Goal: Task Accomplishment & Management: Manage account settings

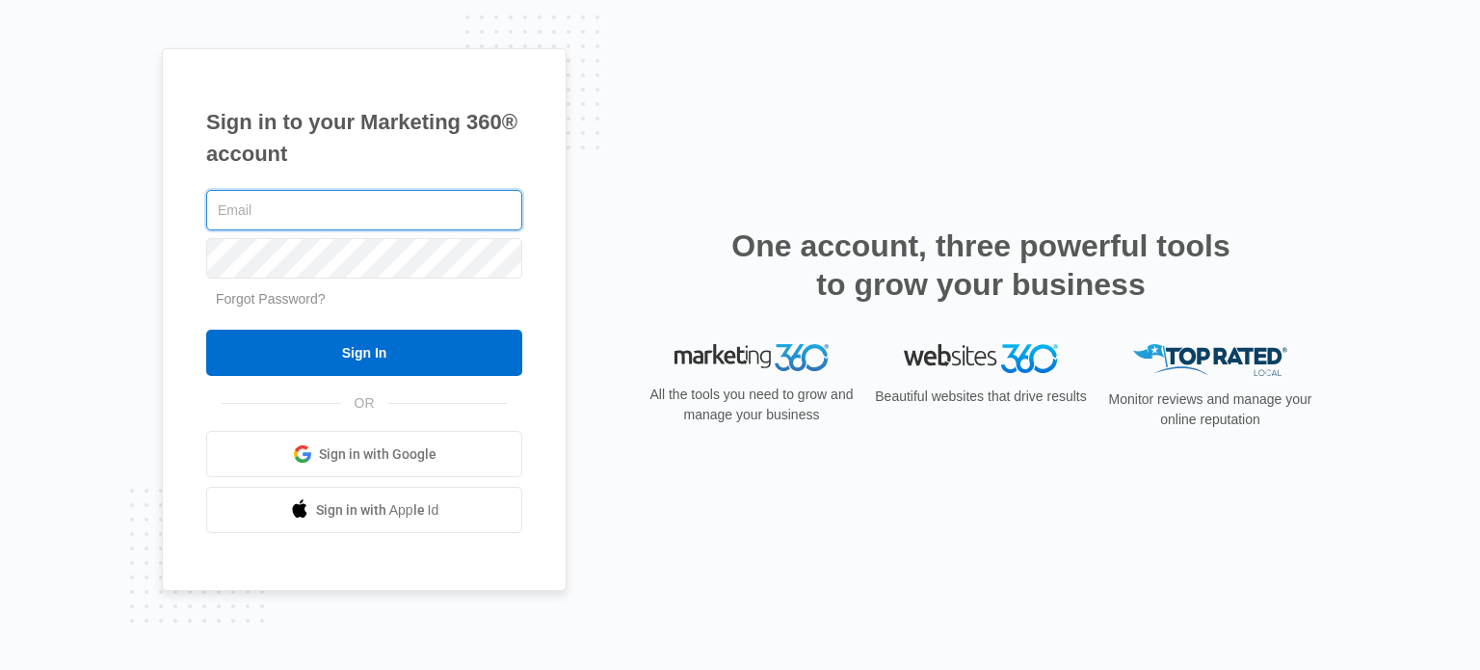
type input "[EMAIL_ADDRESS][DOMAIN_NAME]"
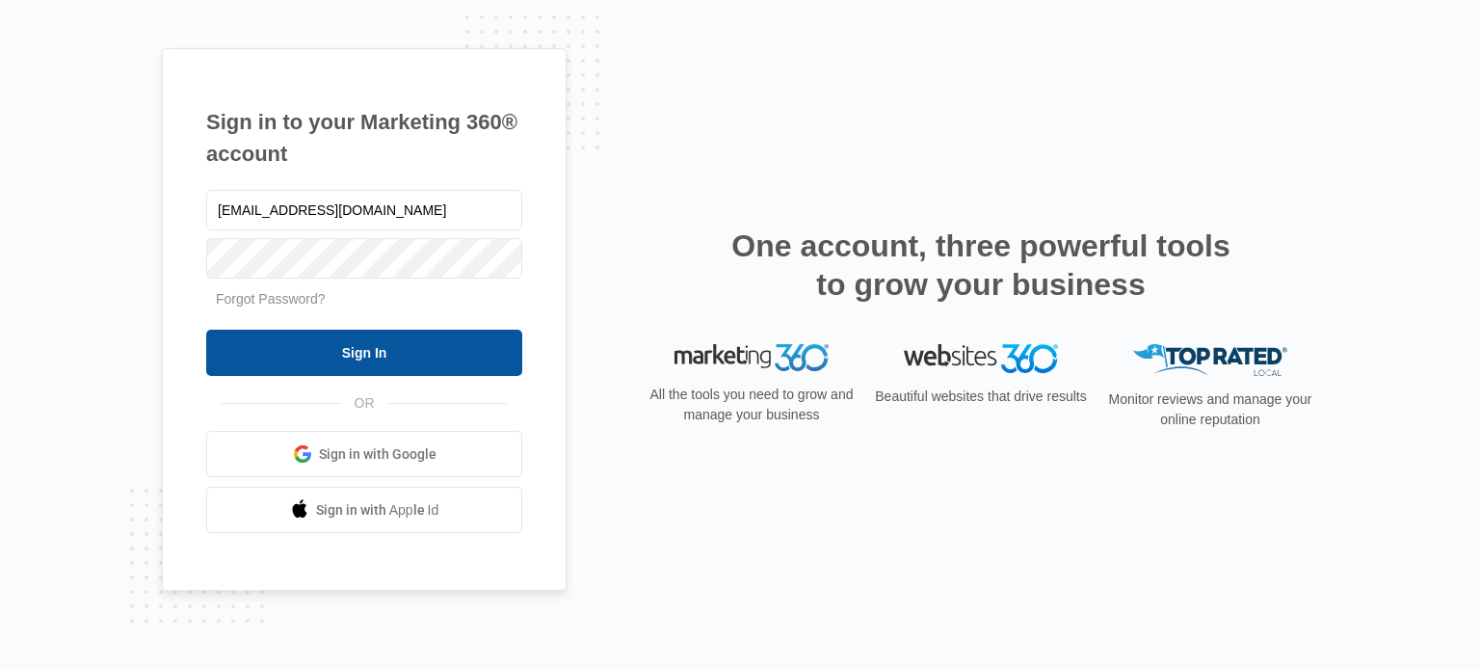
click at [387, 354] on input "Sign In" at bounding box center [364, 353] width 316 height 46
